Goal: Task Accomplishment & Management: Use online tool/utility

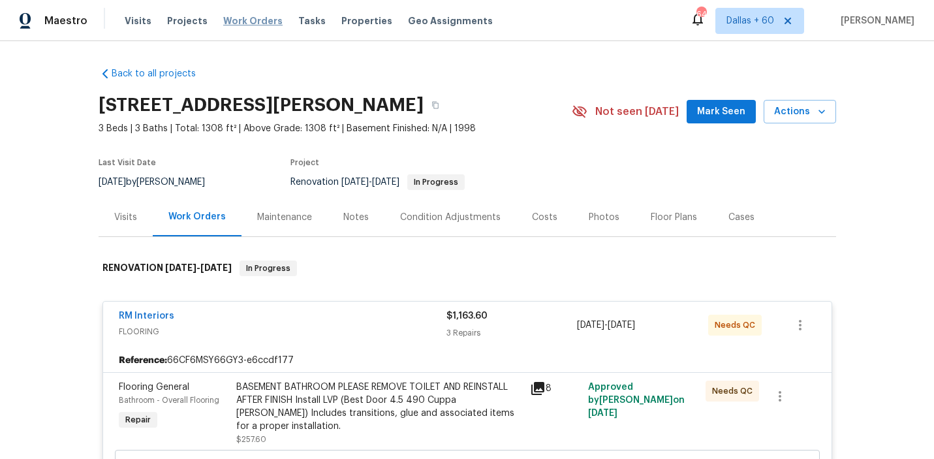
click at [236, 20] on span "Work Orders" at bounding box center [252, 20] width 59 height 13
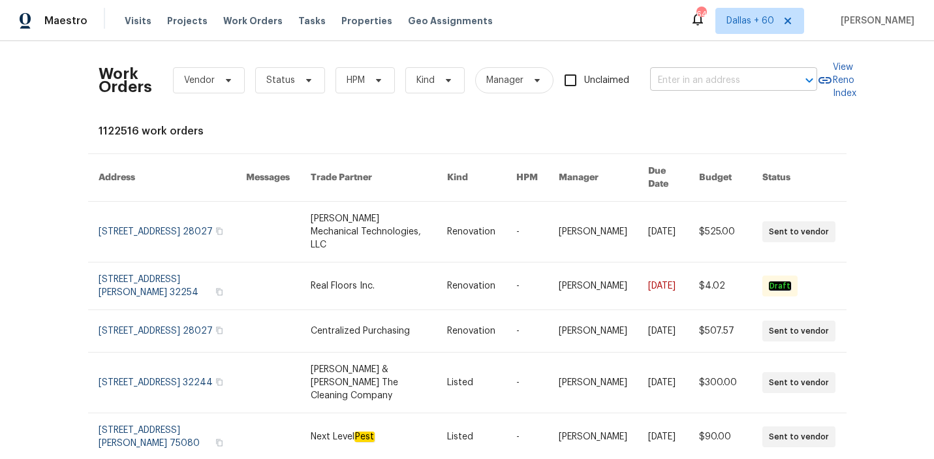
click at [718, 83] on input "text" at bounding box center [715, 80] width 130 height 20
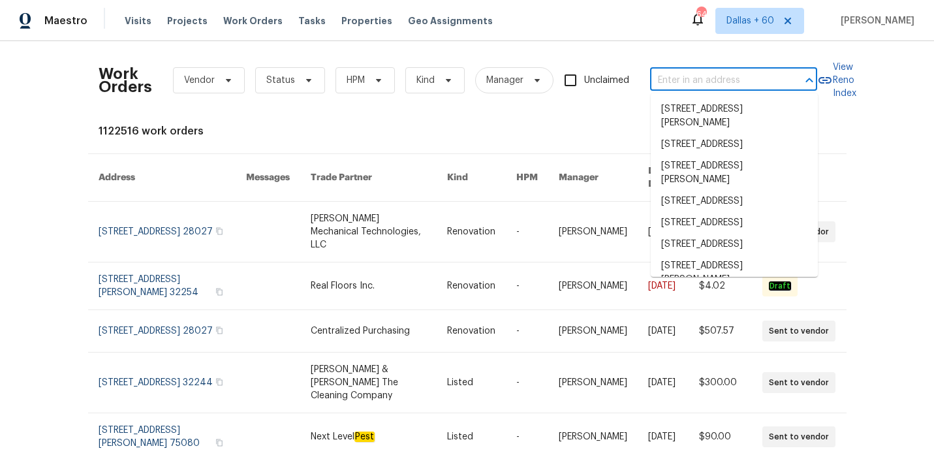
paste input "[STREET_ADDRESS]"
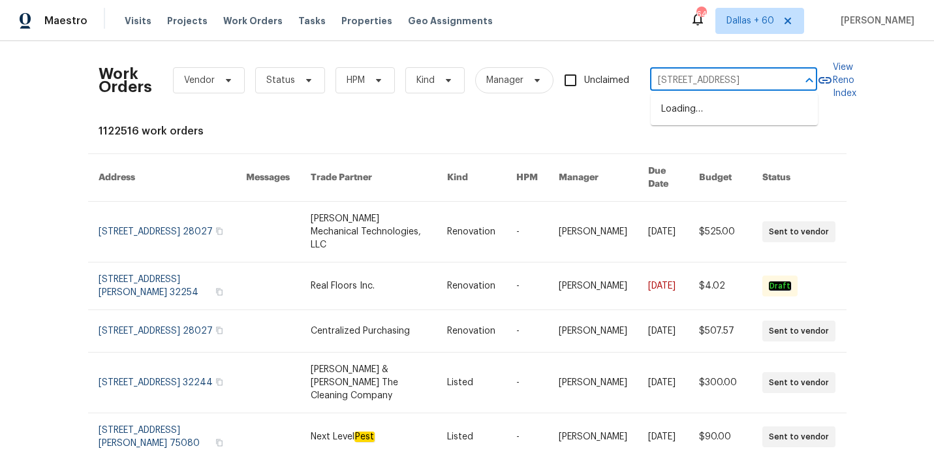
type input "[STREET_ADDRESS]"
click at [694, 112] on li "[STREET_ADDRESS]" at bounding box center [733, 110] width 167 height 22
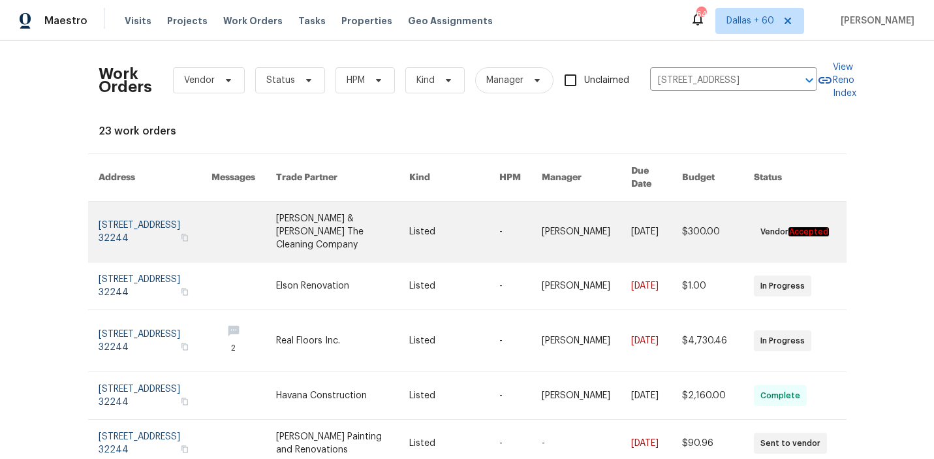
click at [374, 216] on link at bounding box center [342, 232] width 133 height 60
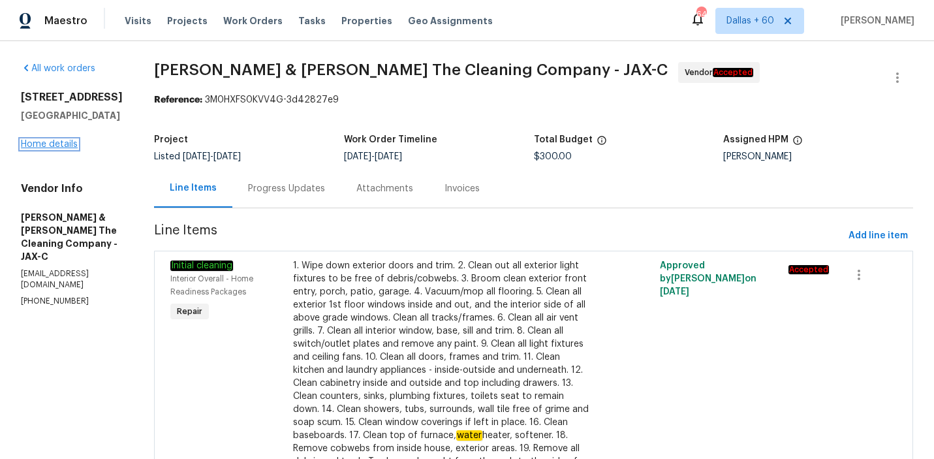
click at [59, 145] on link "Home details" at bounding box center [49, 144] width 57 height 9
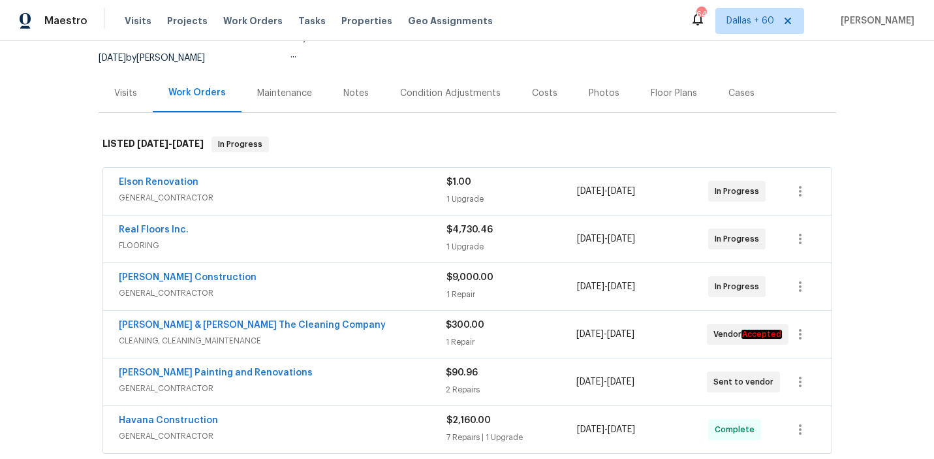
click at [320, 197] on span "GENERAL_CONTRACTOR" at bounding box center [283, 197] width 328 height 13
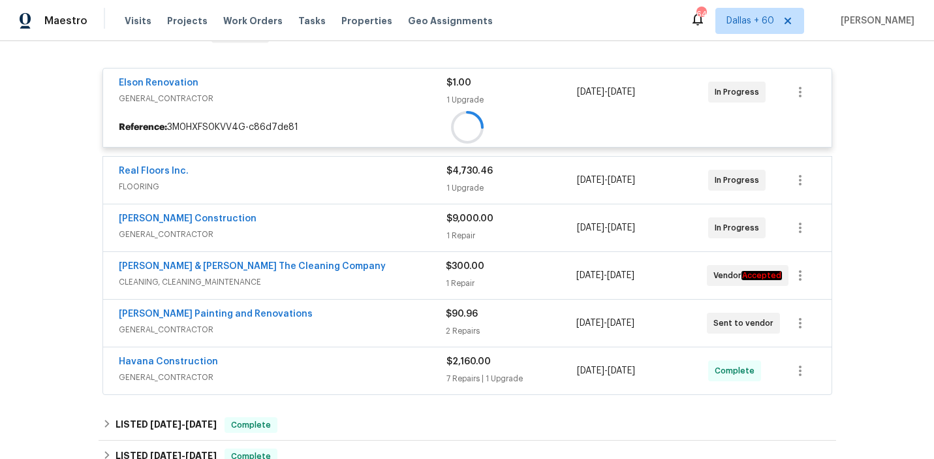
scroll to position [267, 0]
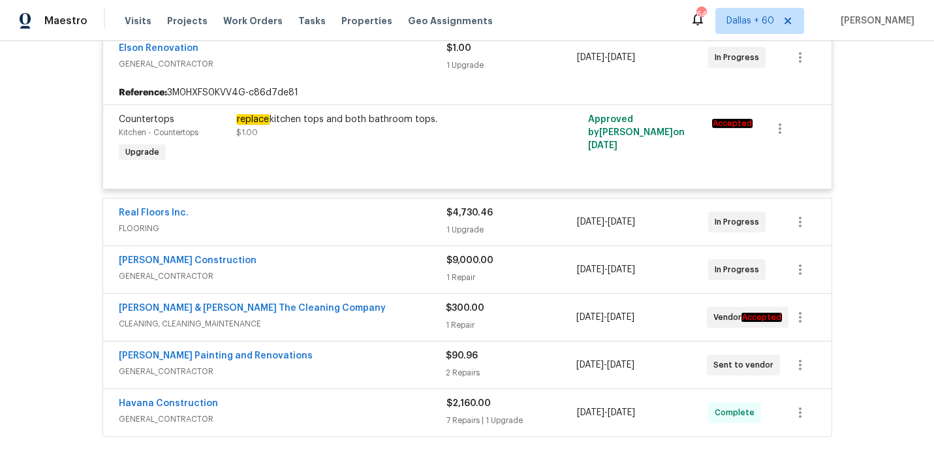
click at [299, 226] on span "FLOORING" at bounding box center [283, 228] width 328 height 13
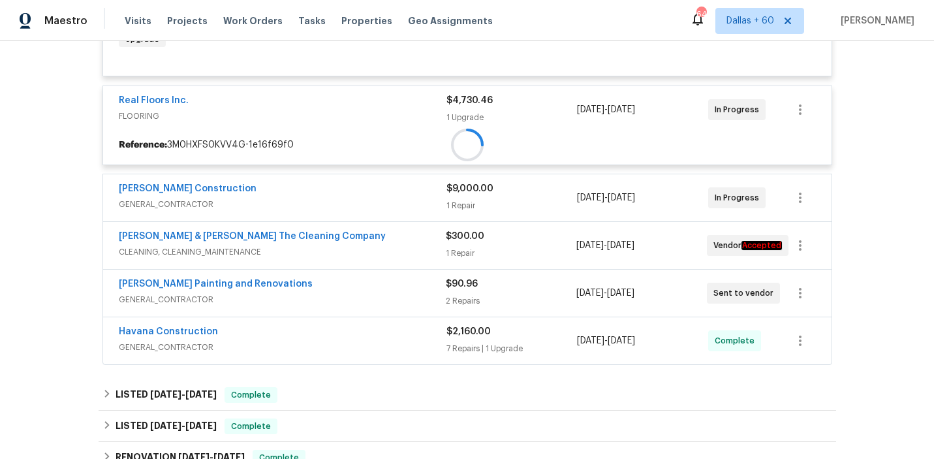
scroll to position [383, 0]
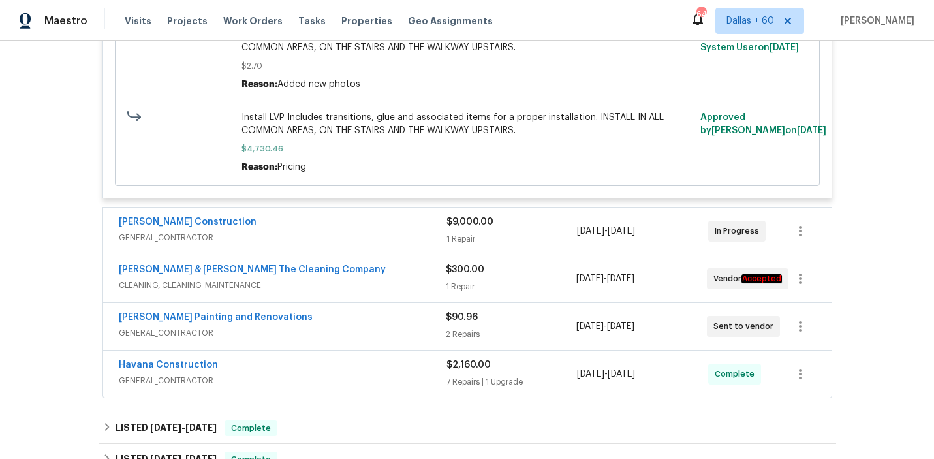
click at [299, 226] on div "[PERSON_NAME] Construction" at bounding box center [283, 223] width 328 height 16
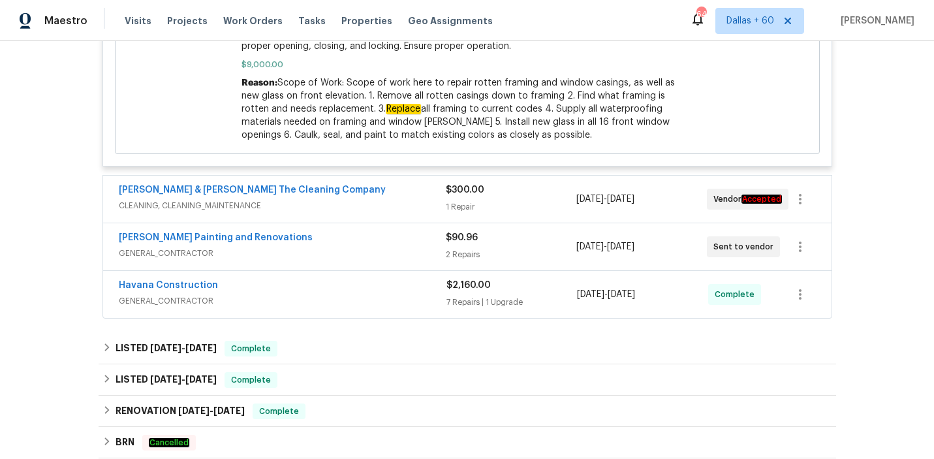
scroll to position [966, 0]
click at [371, 196] on div "[PERSON_NAME] & [PERSON_NAME] The Cleaning Company" at bounding box center [282, 192] width 327 height 16
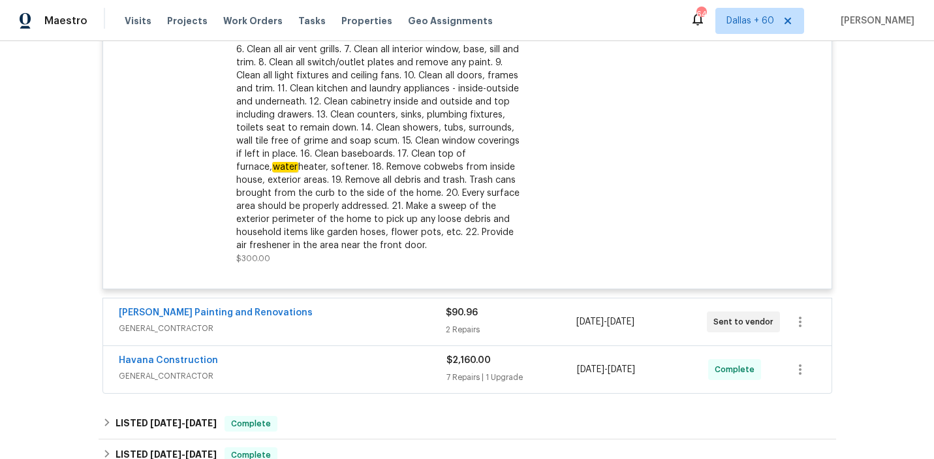
scroll to position [1341, 0]
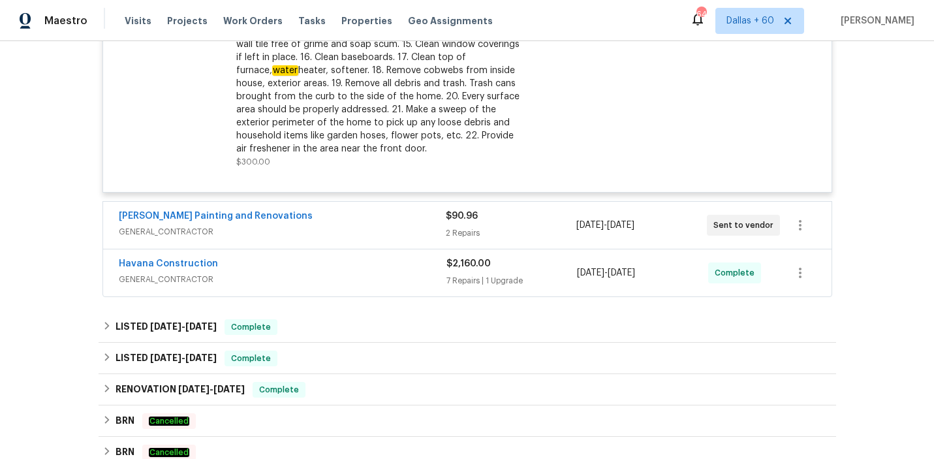
click at [341, 268] on div "Havana Construction" at bounding box center [283, 265] width 328 height 16
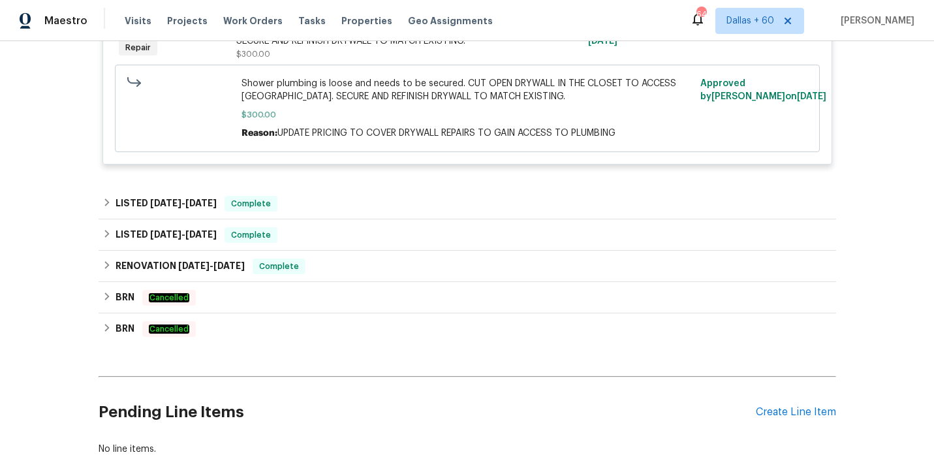
scroll to position [2352, 0]
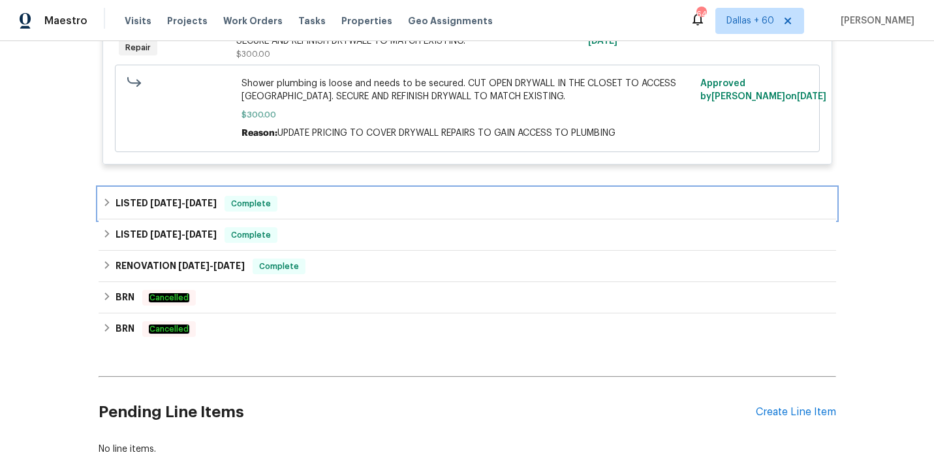
click at [369, 200] on div "LISTED [DATE] - [DATE] Complete" at bounding box center [467, 203] width 737 height 31
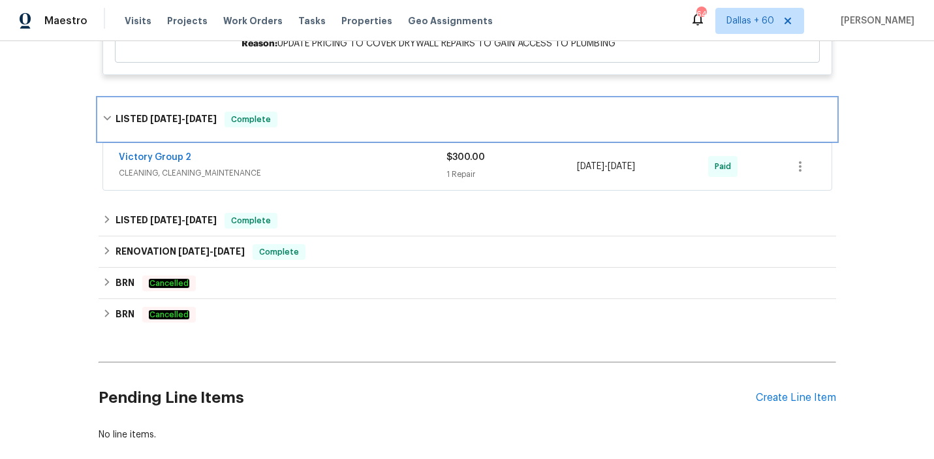
scroll to position [2441, 0]
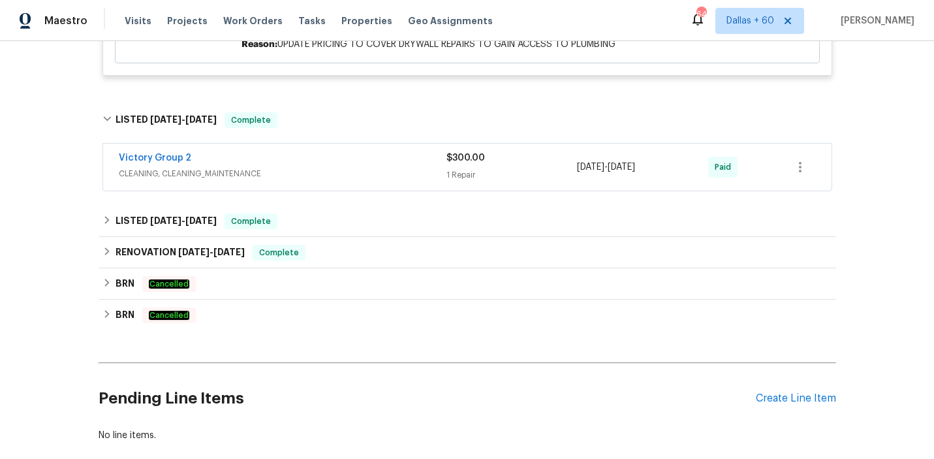
click at [373, 165] on div "Victory Group 2" at bounding box center [283, 159] width 328 height 16
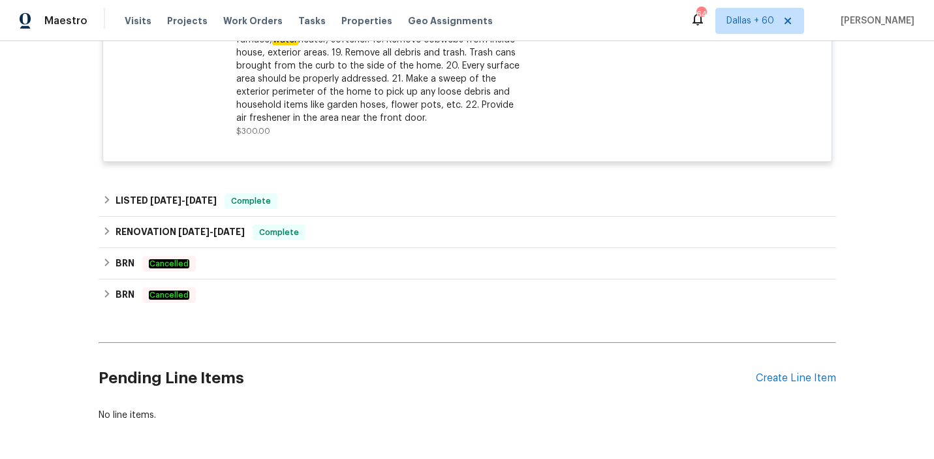
scroll to position [2881, 0]
